Goal: Information Seeking & Learning: Find specific fact

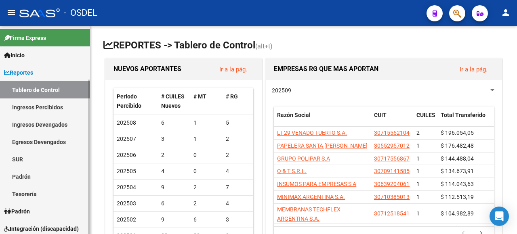
click at [42, 208] on link "Padrón" at bounding box center [45, 211] width 90 height 17
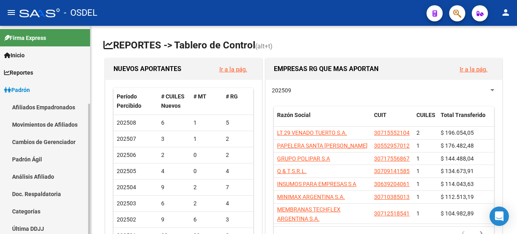
scroll to position [81, 0]
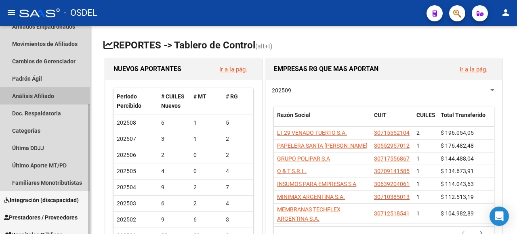
click at [32, 96] on link "Análisis Afiliado" at bounding box center [45, 95] width 90 height 17
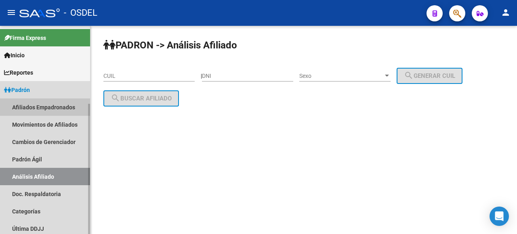
click at [27, 108] on link "Afiliados Empadronados" at bounding box center [45, 107] width 90 height 17
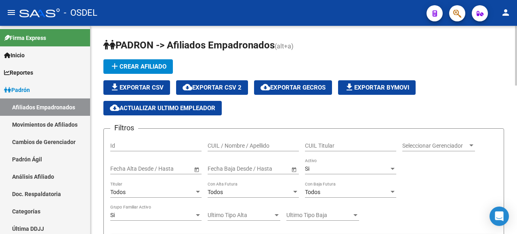
click at [237, 147] on input "CUIL / Nombre / Apellido" at bounding box center [253, 146] width 91 height 7
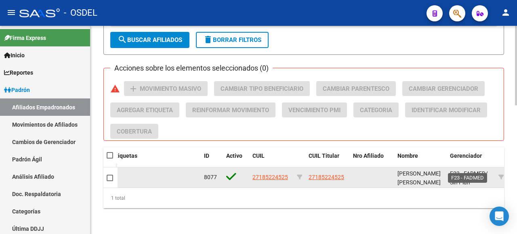
scroll to position [1, 0]
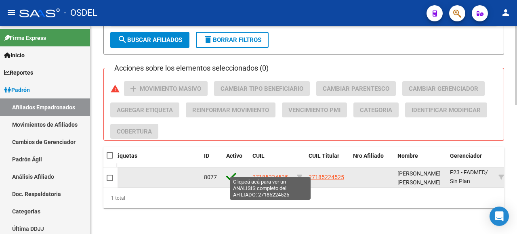
type input "[PERSON_NAME]"
click at [271, 174] on span "27185224525" at bounding box center [271, 177] width 36 height 6
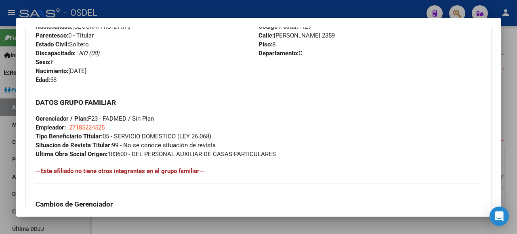
scroll to position [283, 0]
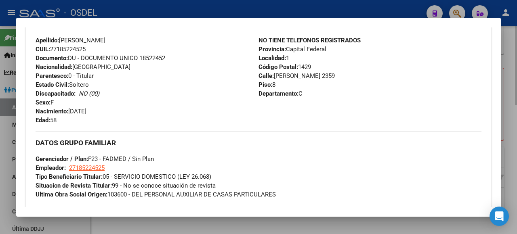
click at [517, 52] on div at bounding box center [258, 117] width 517 height 234
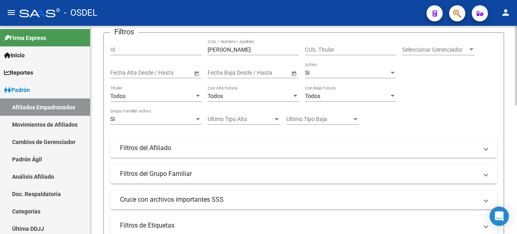
scroll to position [0, 0]
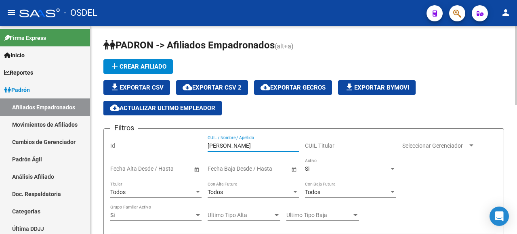
drag, startPoint x: 250, startPoint y: 143, endPoint x: 177, endPoint y: 131, distance: 74.5
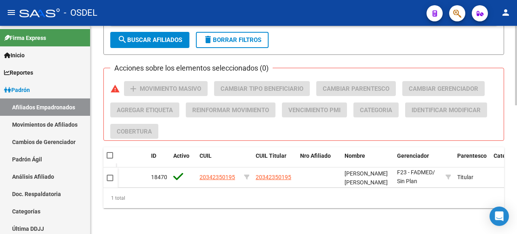
scroll to position [0, 86]
type input "[PERSON_NAME]"
